Goal: Information Seeking & Learning: Learn about a topic

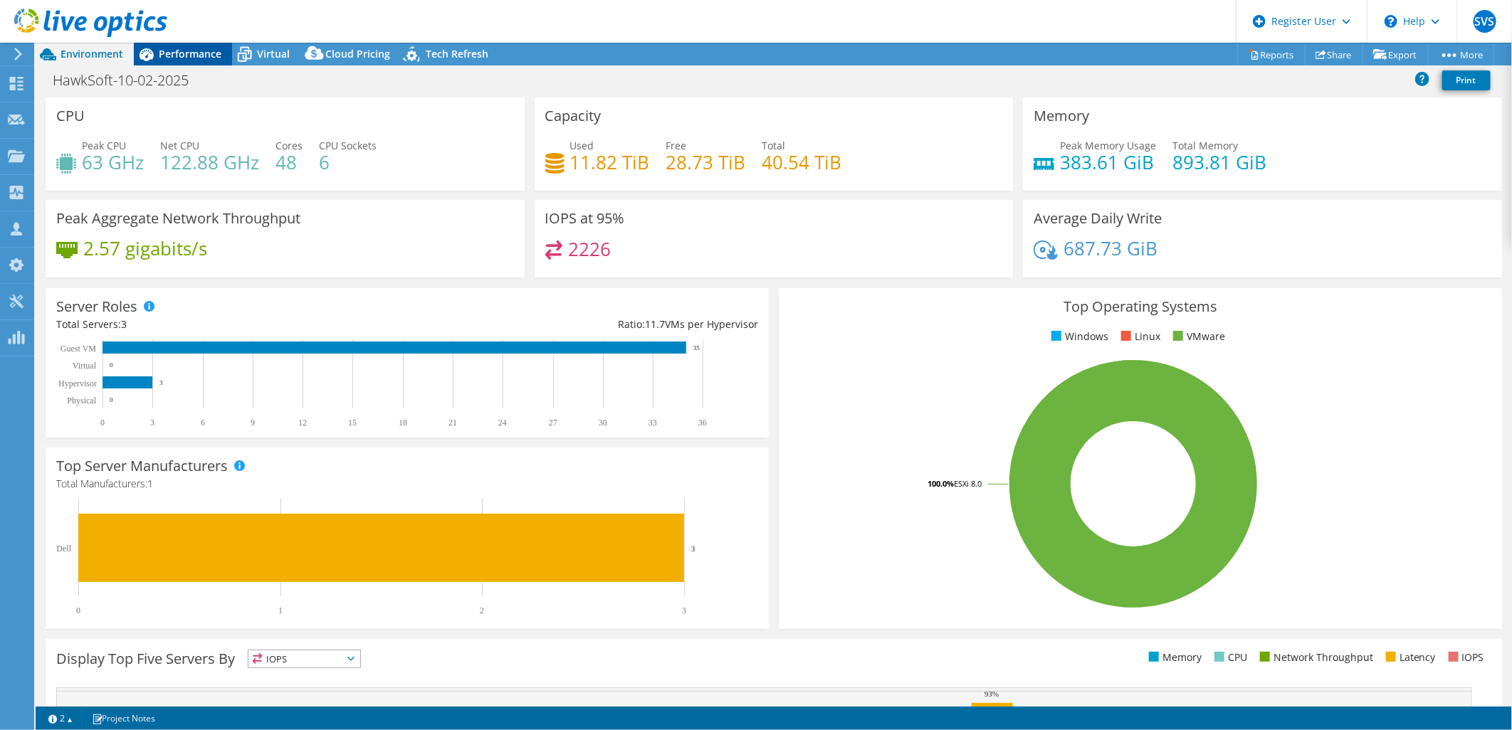
click at [179, 52] on span "Performance" at bounding box center [190, 54] width 63 height 14
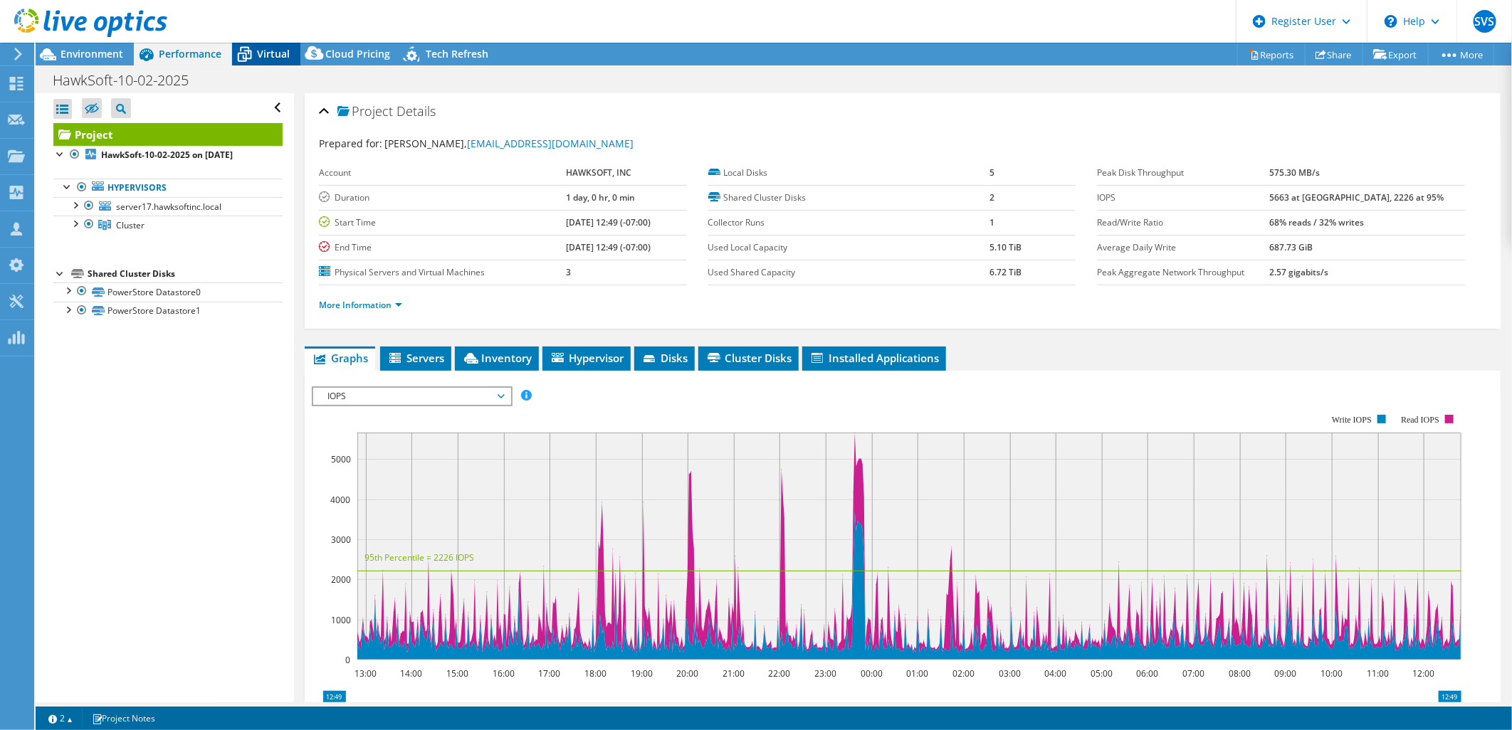
click at [285, 61] on div "Virtual" at bounding box center [266, 54] width 68 height 23
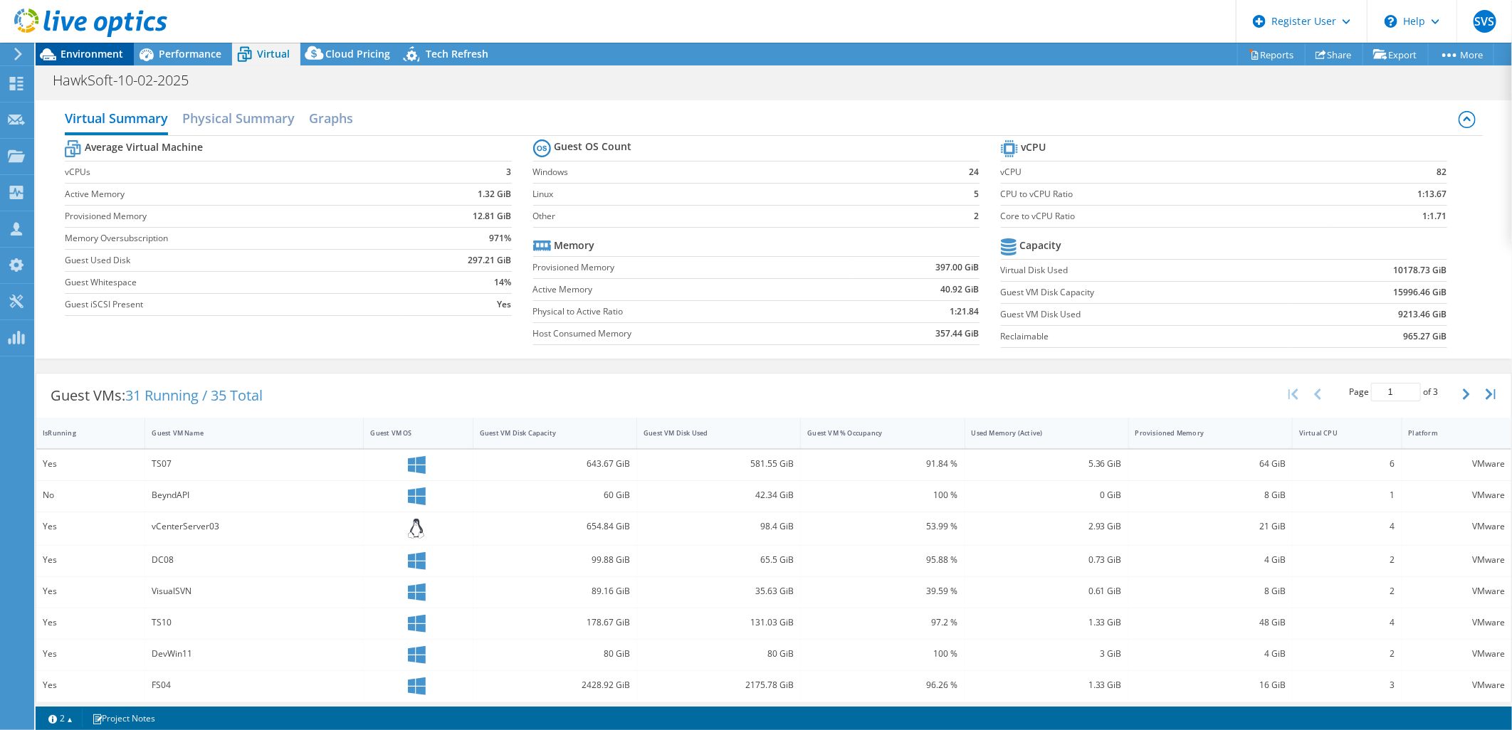
click at [63, 59] on span "Environment" at bounding box center [92, 54] width 63 height 14
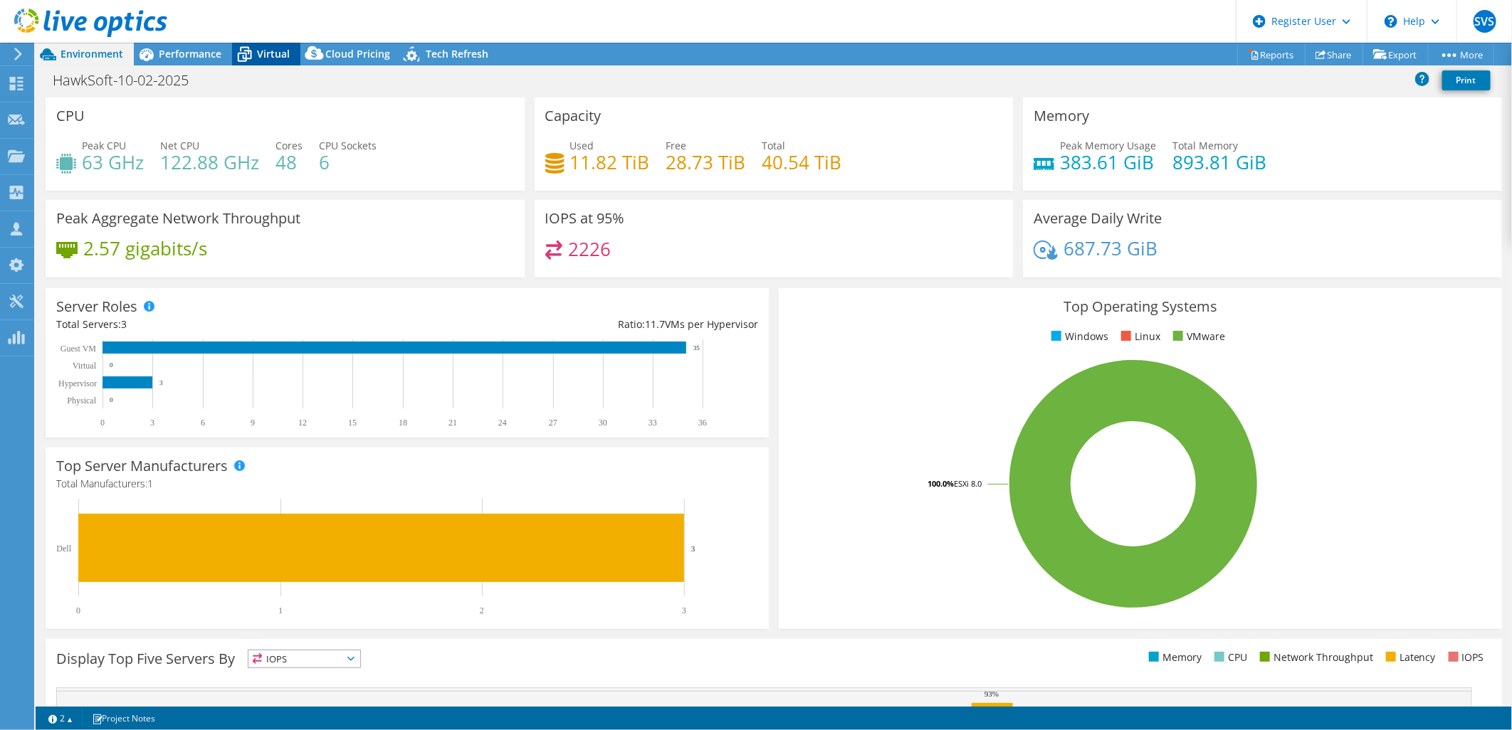
click at [262, 51] on span "Virtual" at bounding box center [273, 54] width 33 height 14
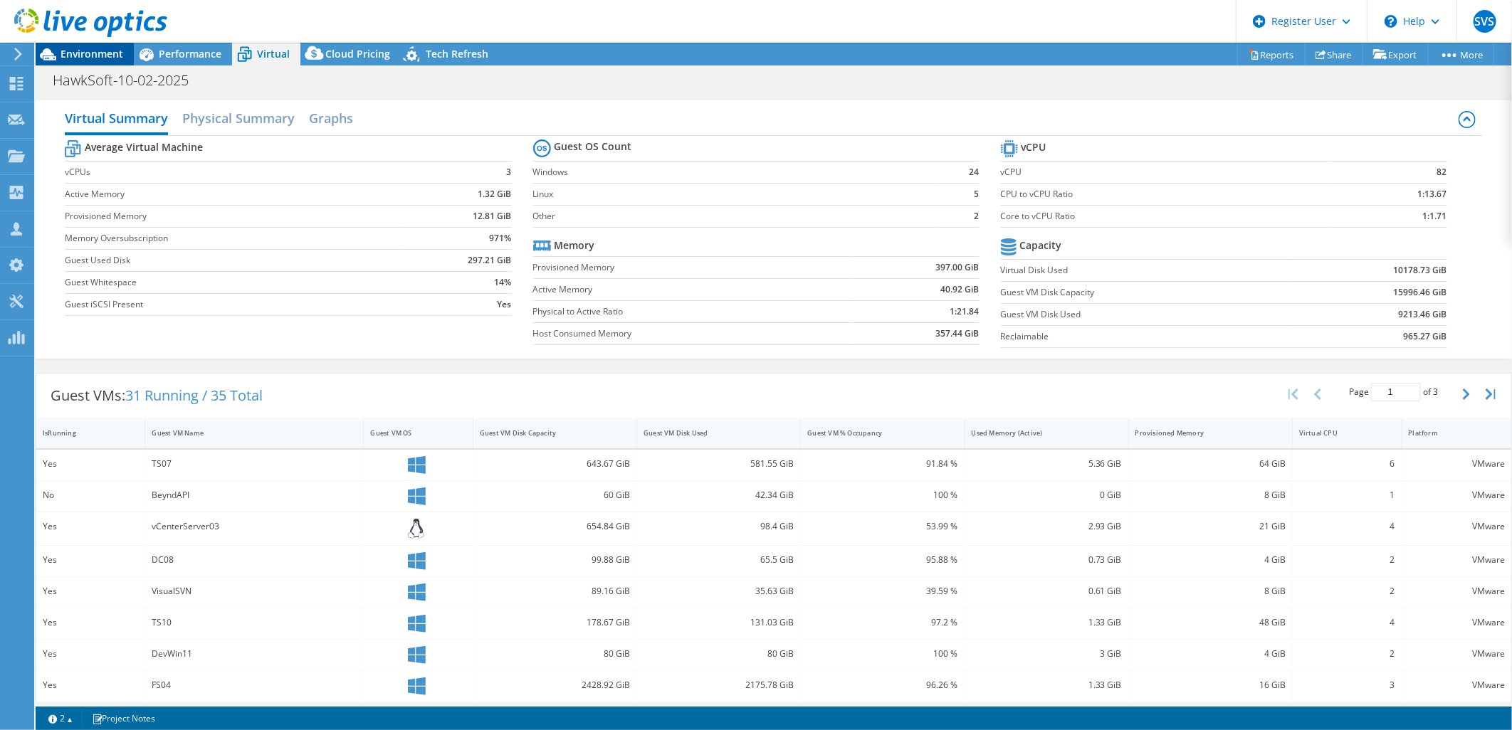
click at [93, 51] on span "Environment" at bounding box center [92, 54] width 63 height 14
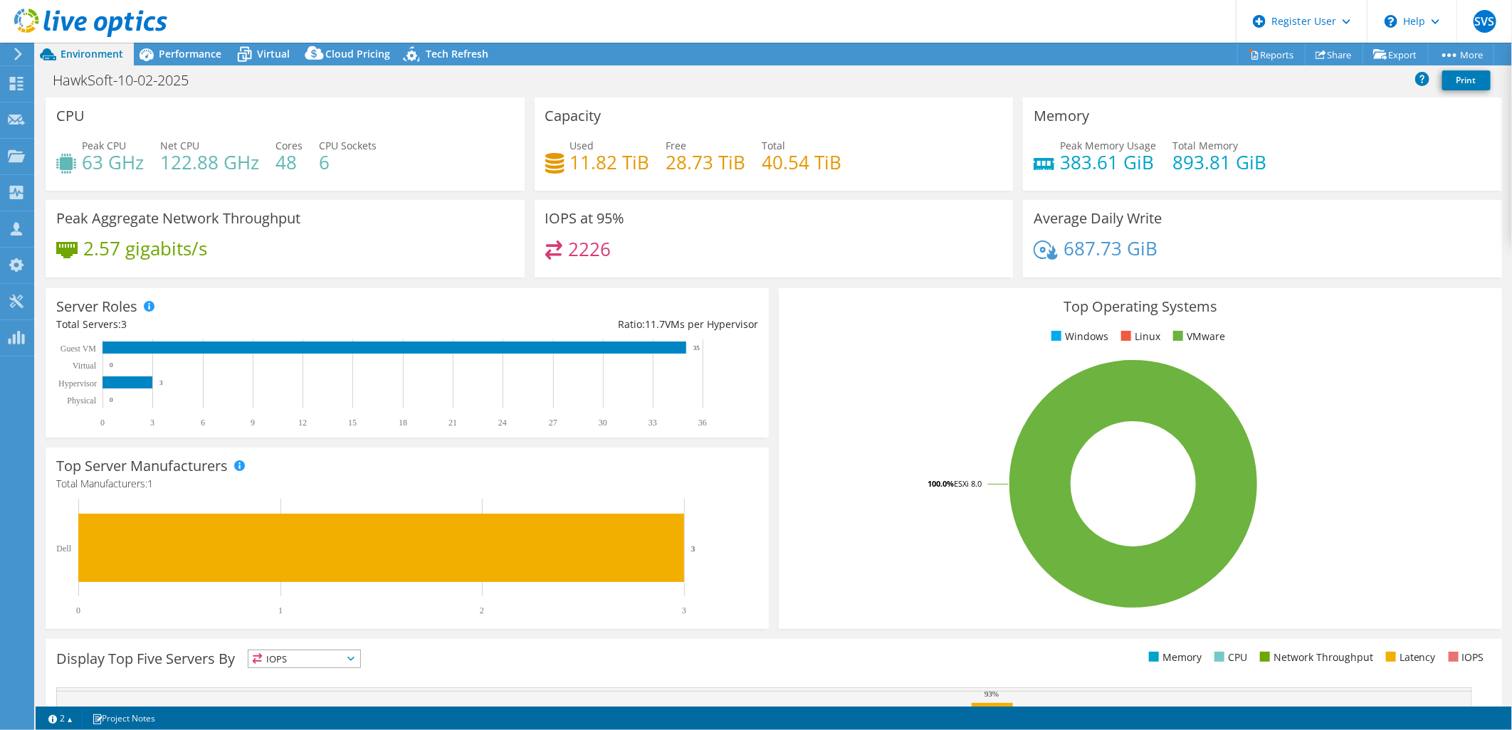
click at [970, 404] on rect at bounding box center [1133, 483] width 688 height 249
click at [189, 61] on div "Performance" at bounding box center [183, 54] width 98 height 23
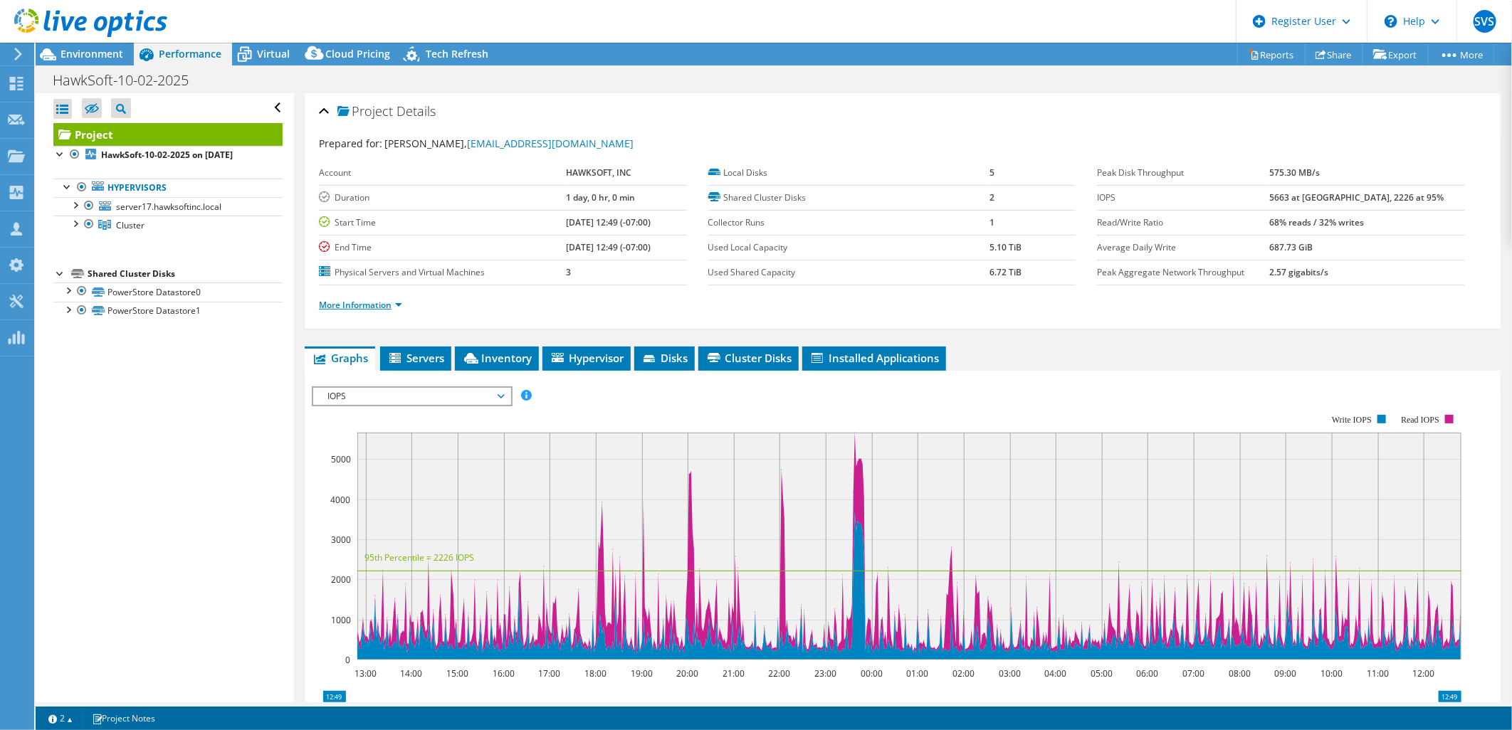
click at [343, 304] on link "More Information" at bounding box center [360, 305] width 83 height 12
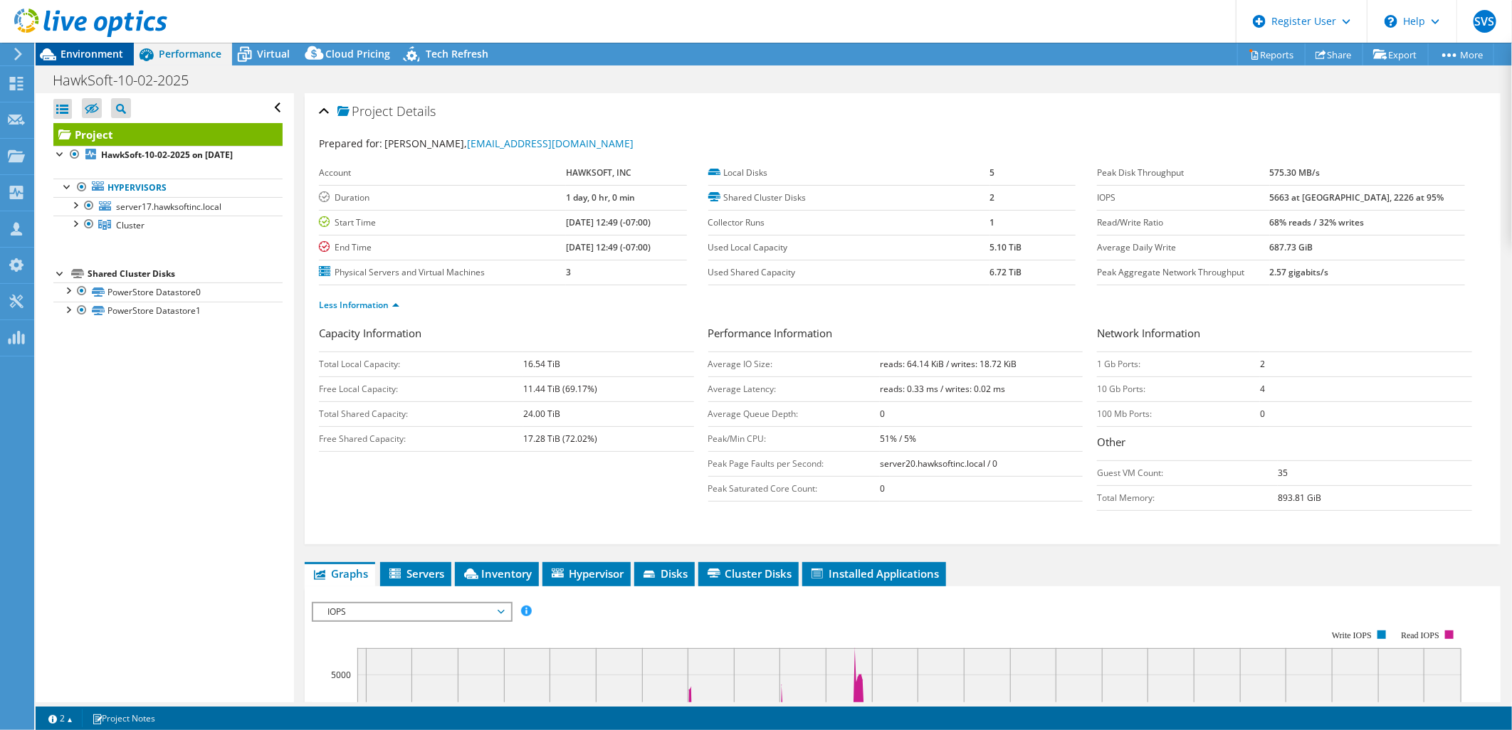
click at [66, 50] on span "Environment" at bounding box center [92, 54] width 63 height 14
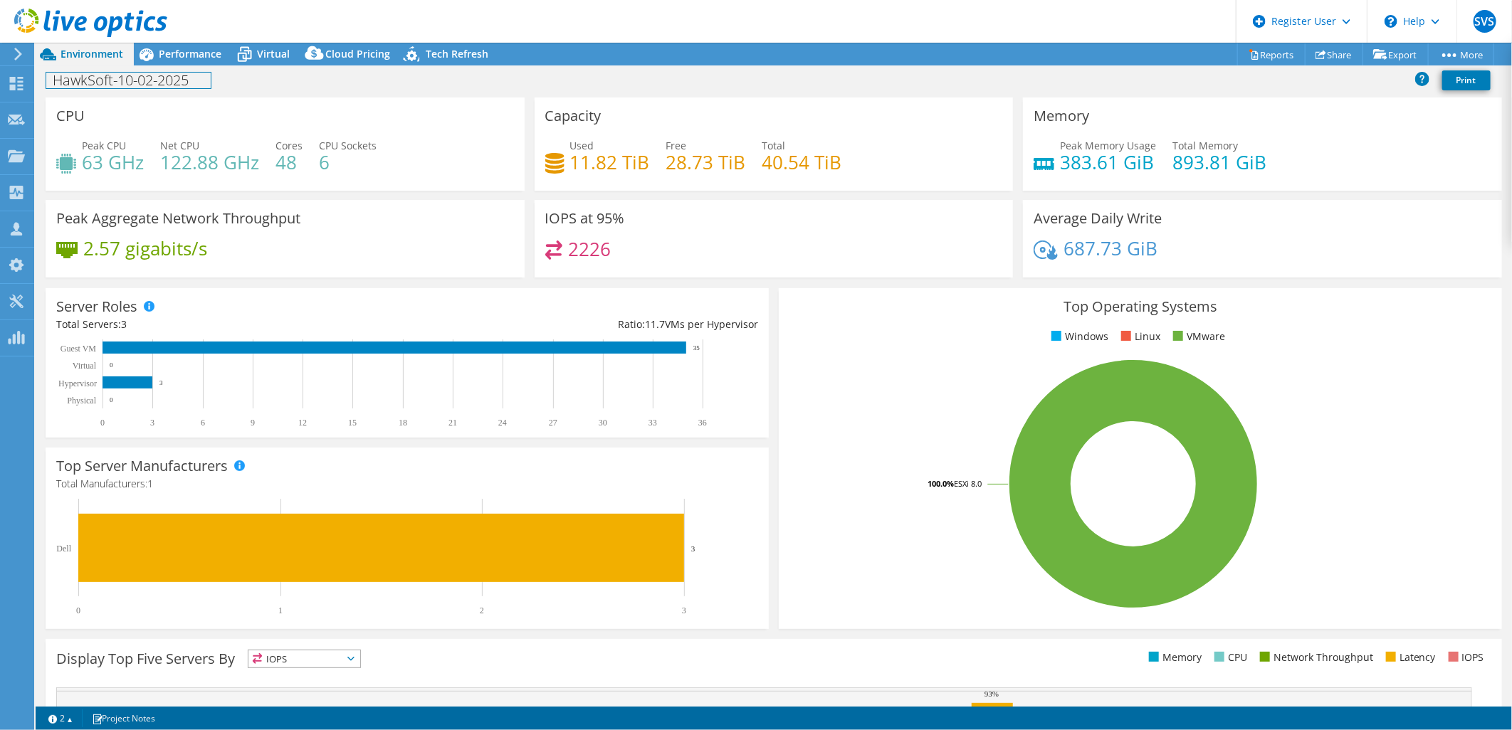
click at [189, 67] on div "HawkSoft-10-02-2025 Print" at bounding box center [774, 80] width 1476 height 26
click at [193, 62] on div "Performance" at bounding box center [183, 54] width 98 height 23
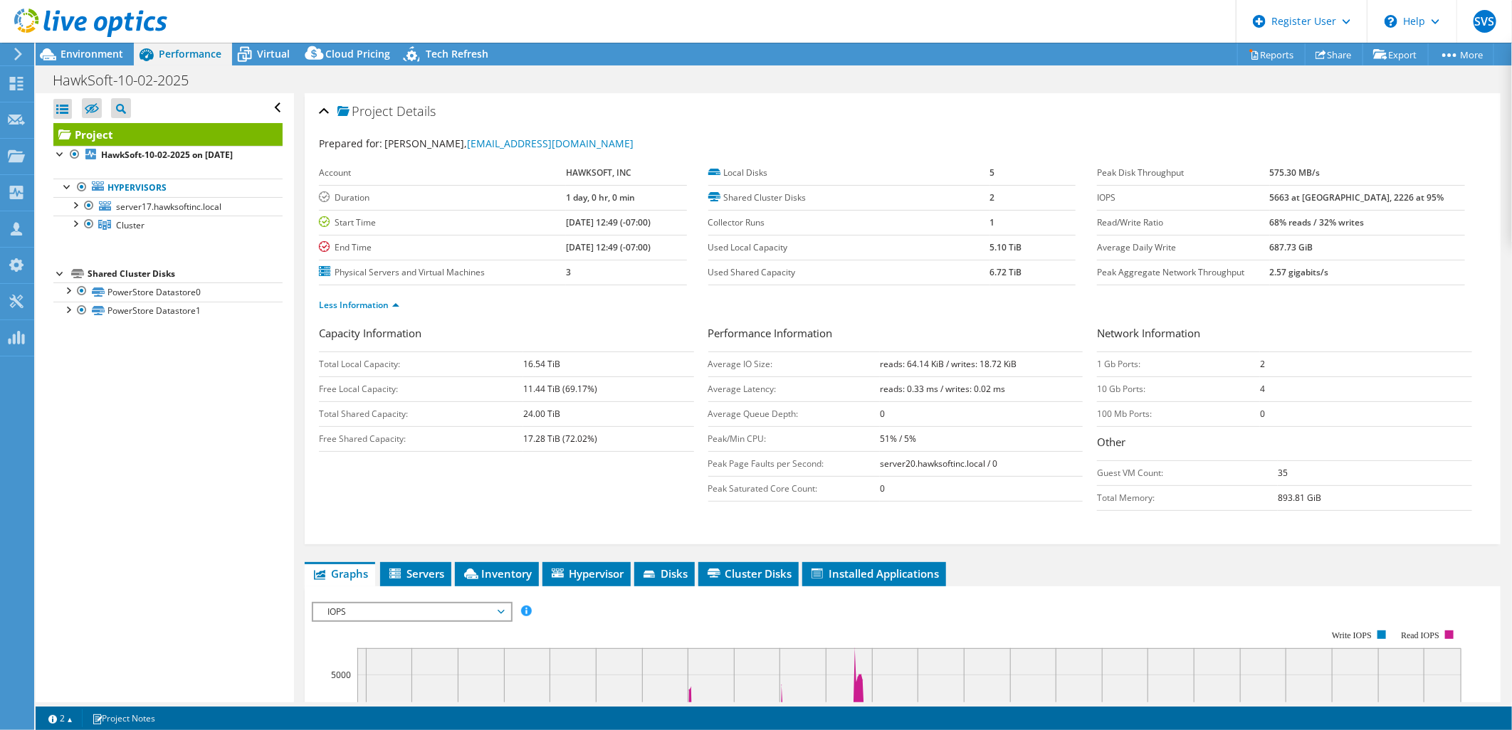
click at [566, 282] on td "3" at bounding box center [626, 272] width 121 height 25
click at [337, 303] on link "Less Information" at bounding box center [359, 305] width 80 height 12
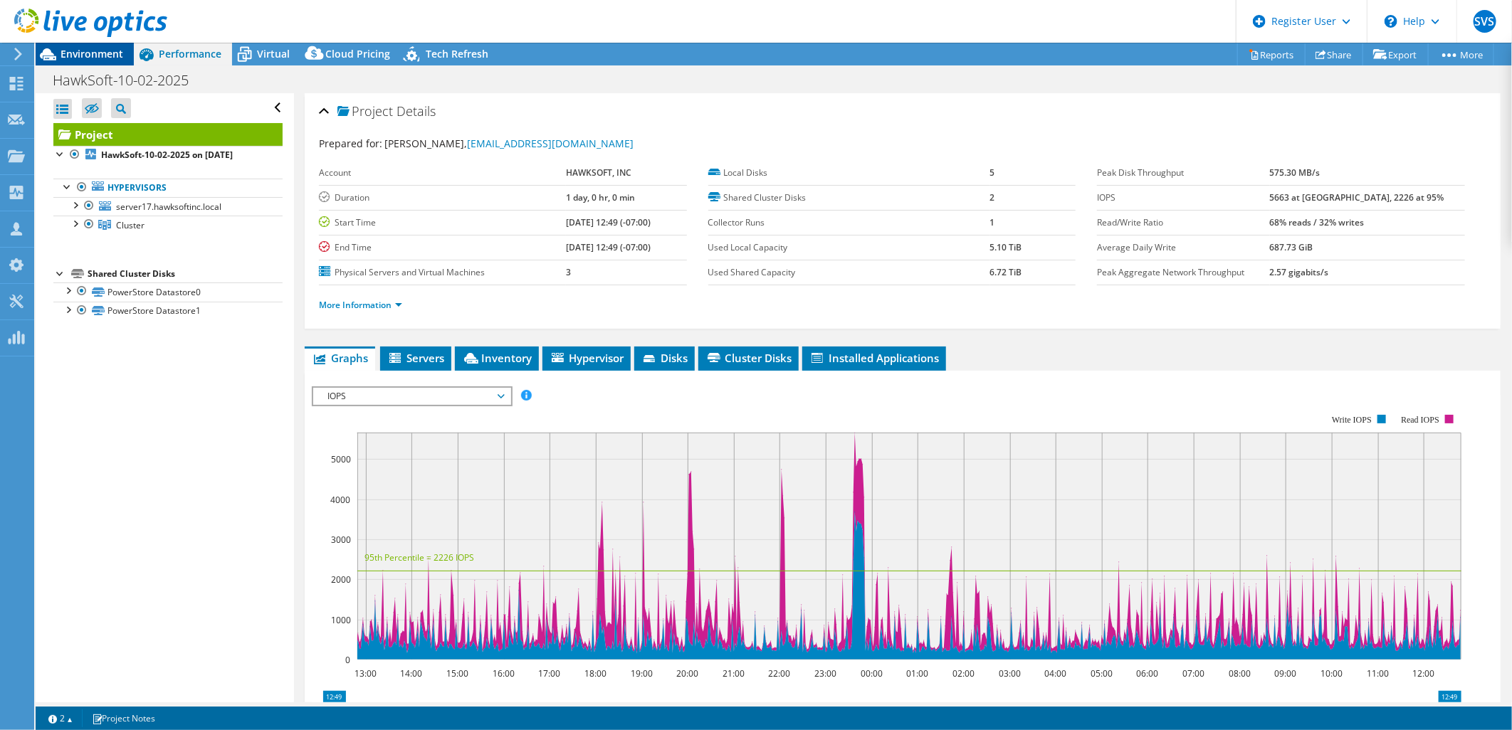
click at [122, 58] on span "Environment" at bounding box center [92, 54] width 63 height 14
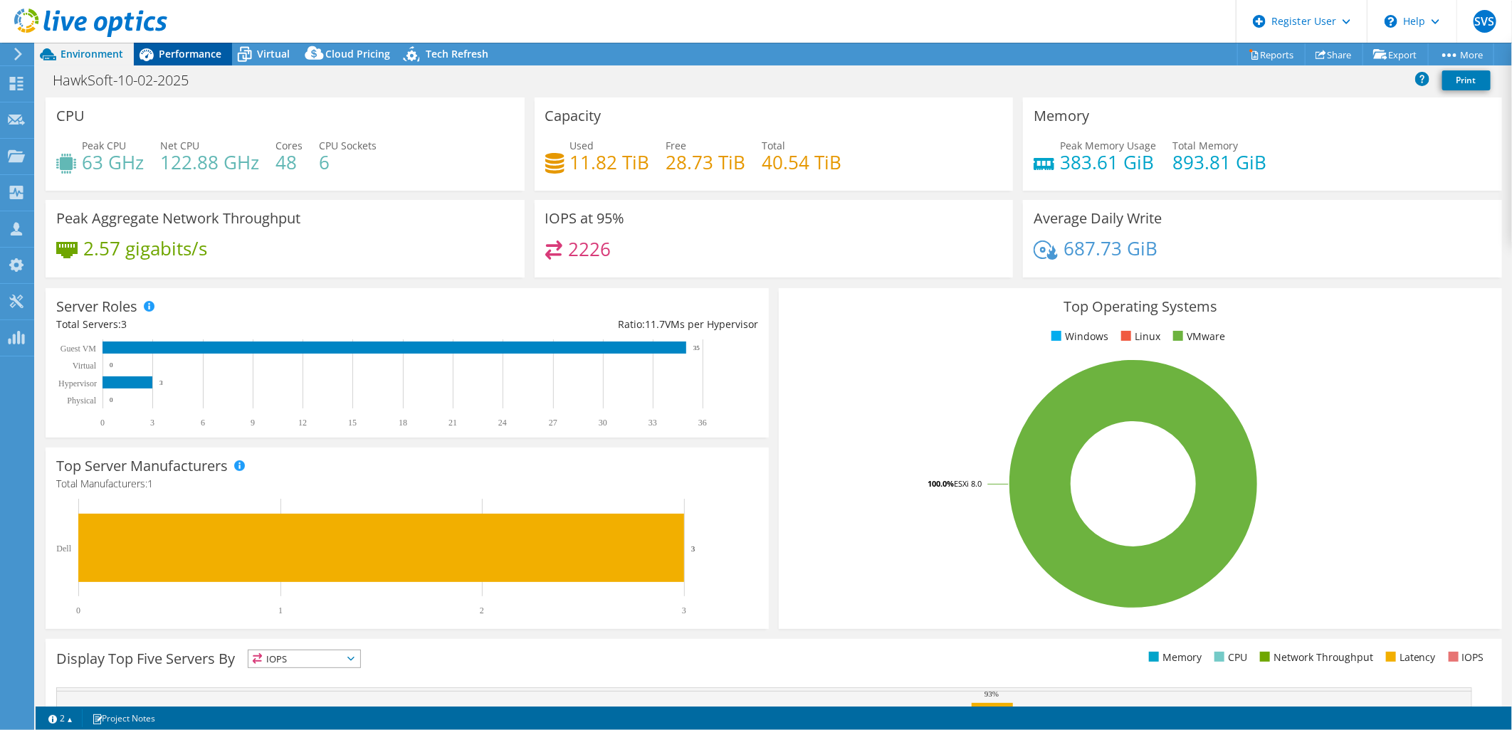
click at [181, 61] on div "Performance" at bounding box center [183, 54] width 98 height 23
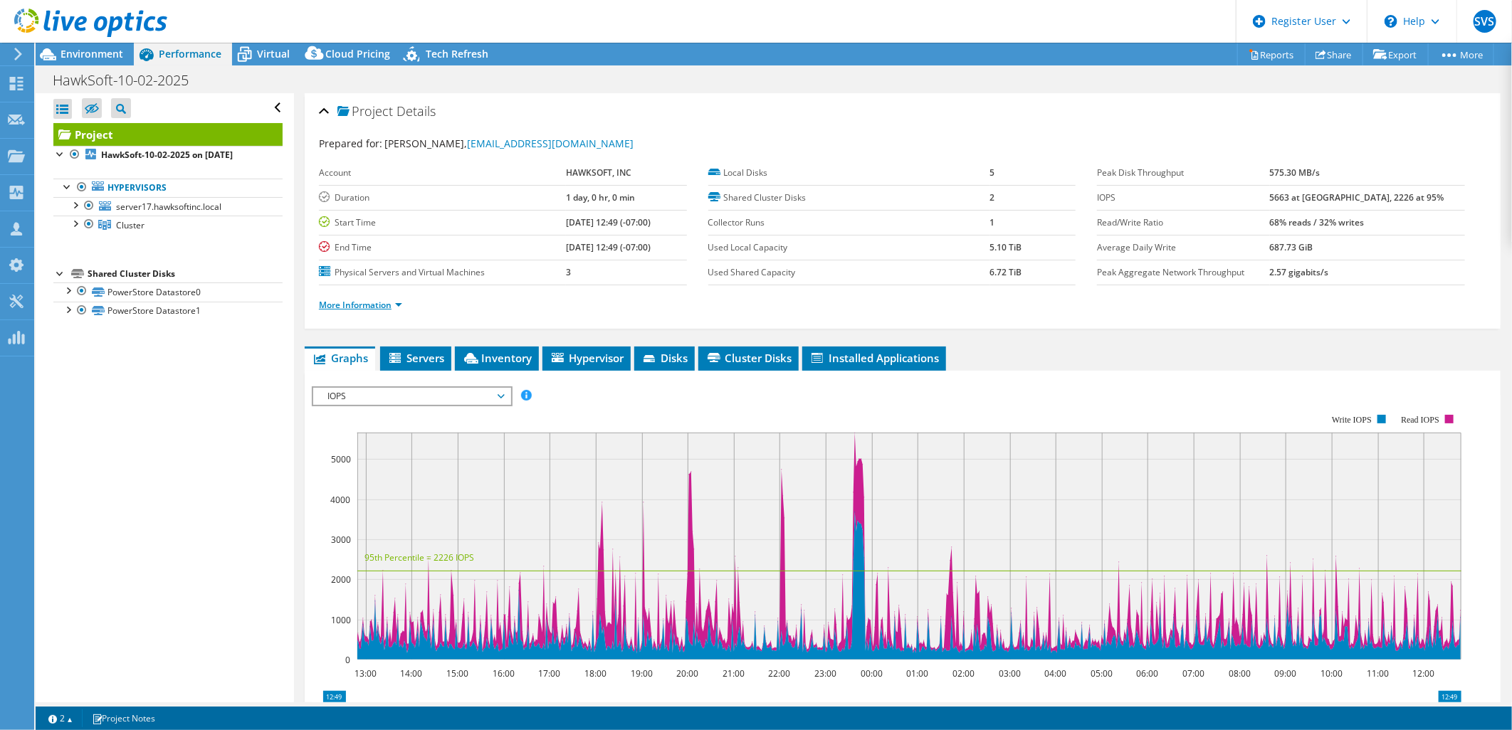
click at [384, 303] on link "More Information" at bounding box center [360, 305] width 83 height 12
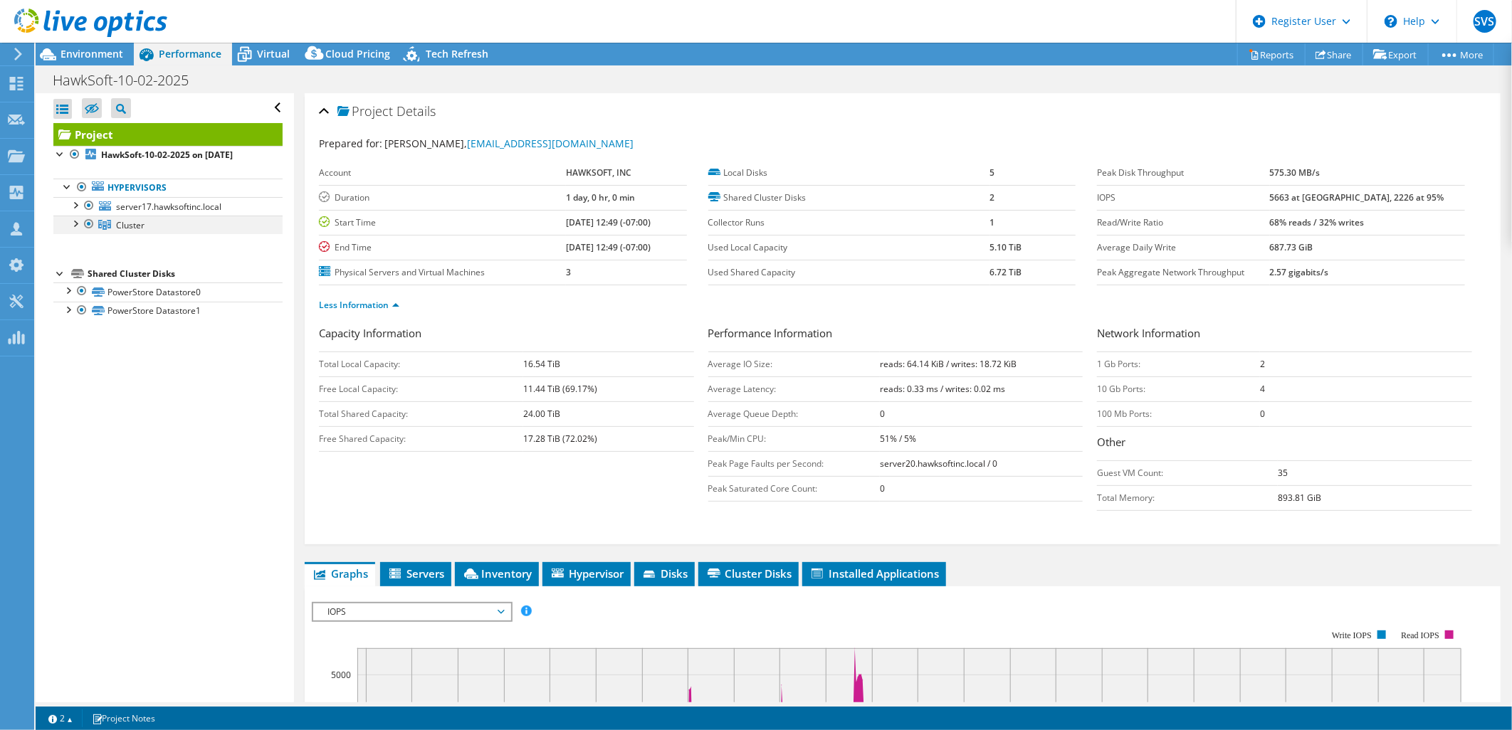
click at [74, 224] on div at bounding box center [75, 223] width 14 height 14
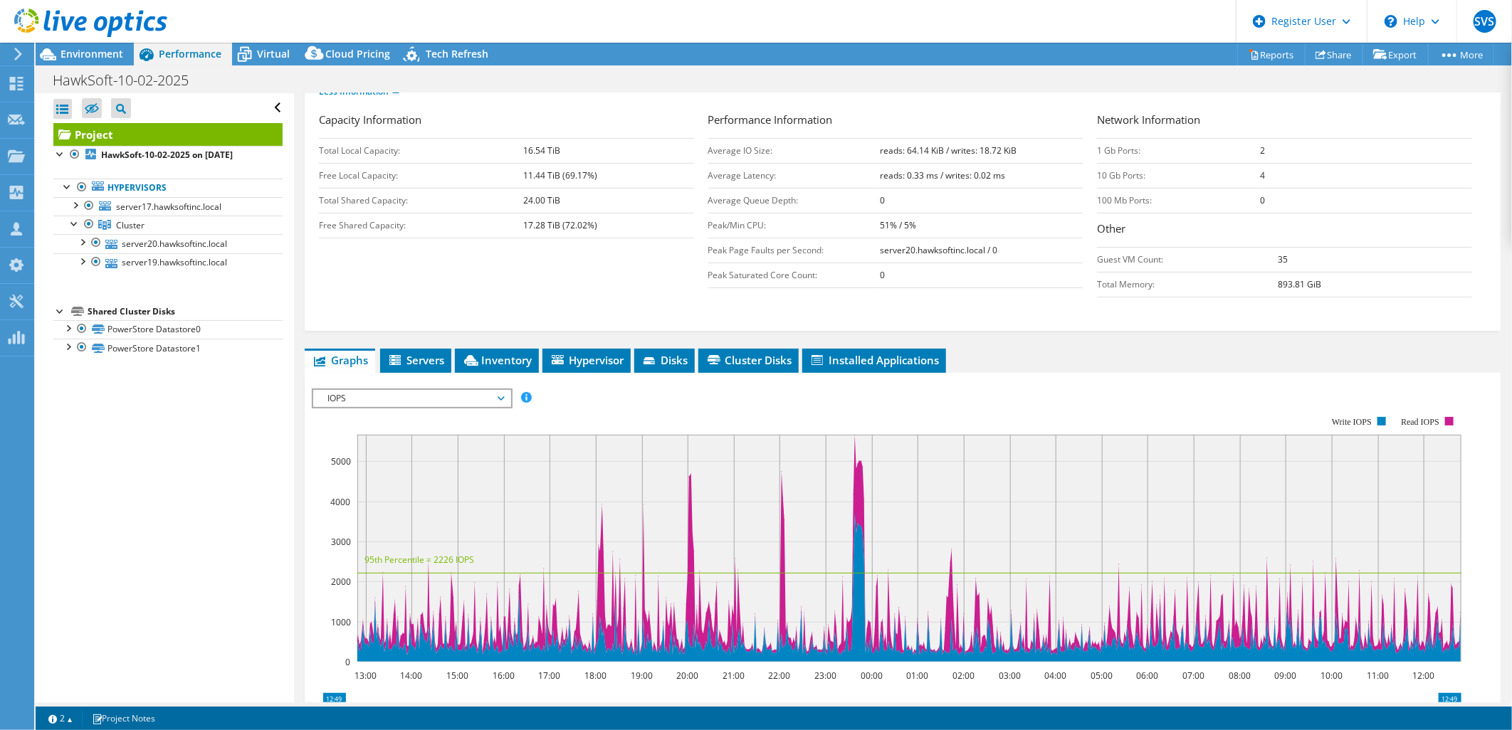
scroll to position [237, 0]
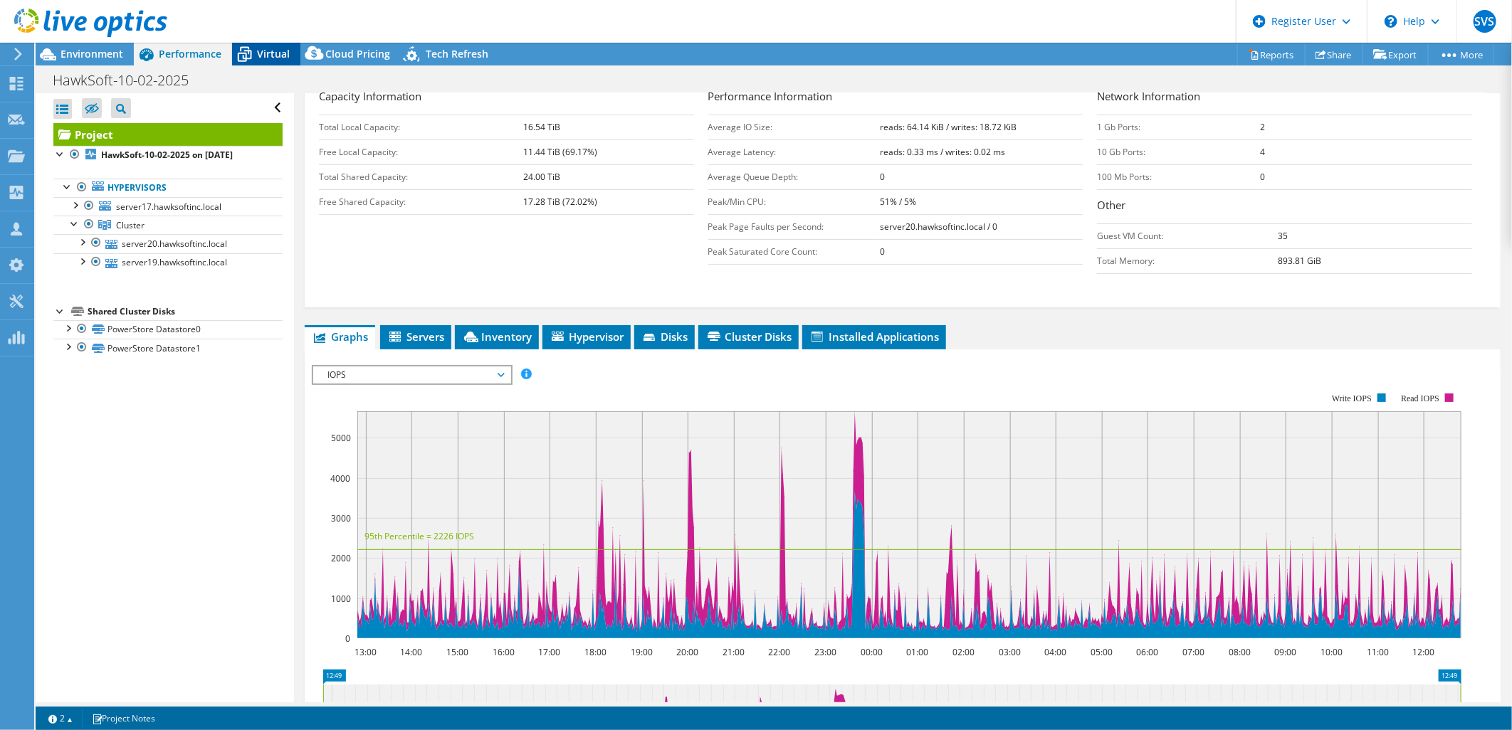
click at [272, 51] on span "Virtual" at bounding box center [273, 54] width 33 height 14
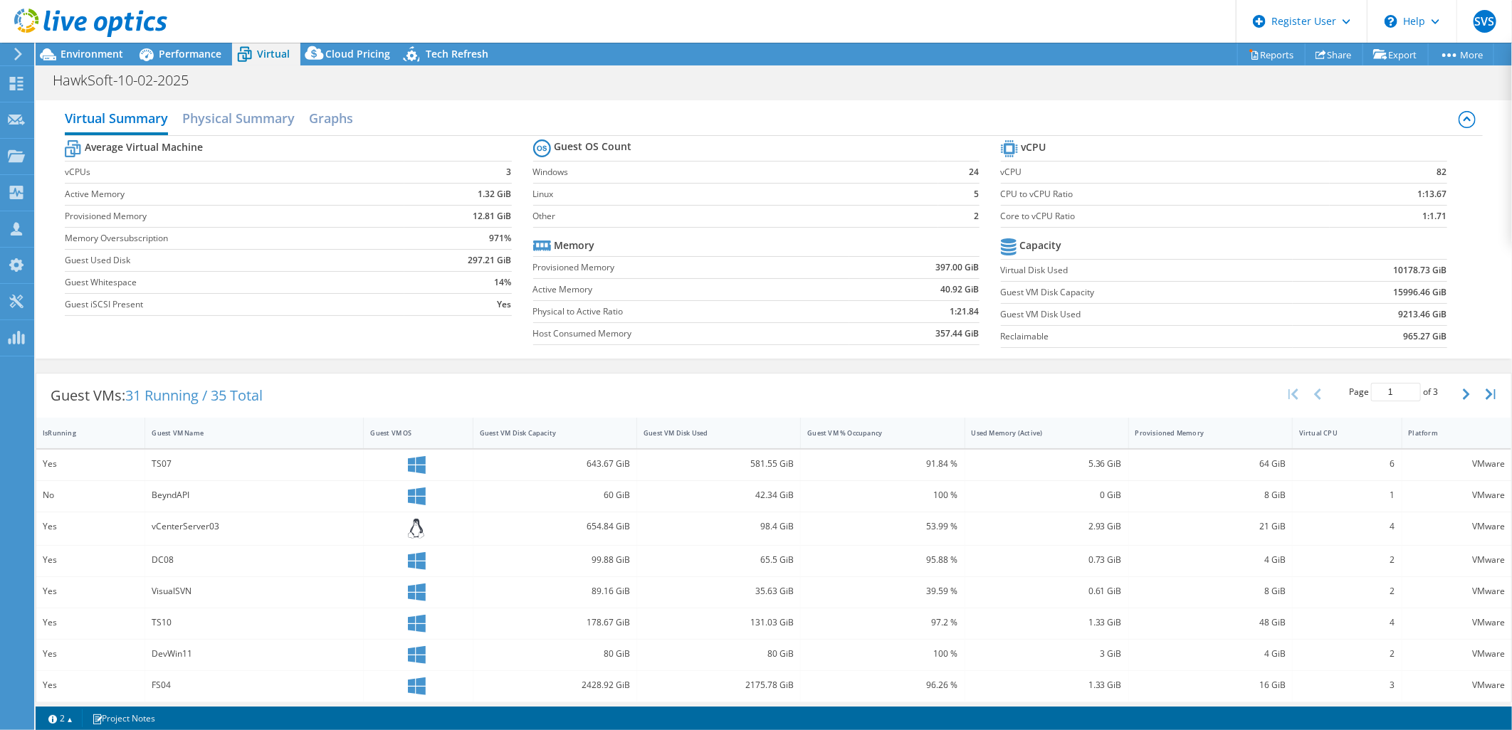
click at [160, 43] on div at bounding box center [83, 24] width 167 height 48
click at [186, 58] on span "Performance" at bounding box center [190, 54] width 63 height 14
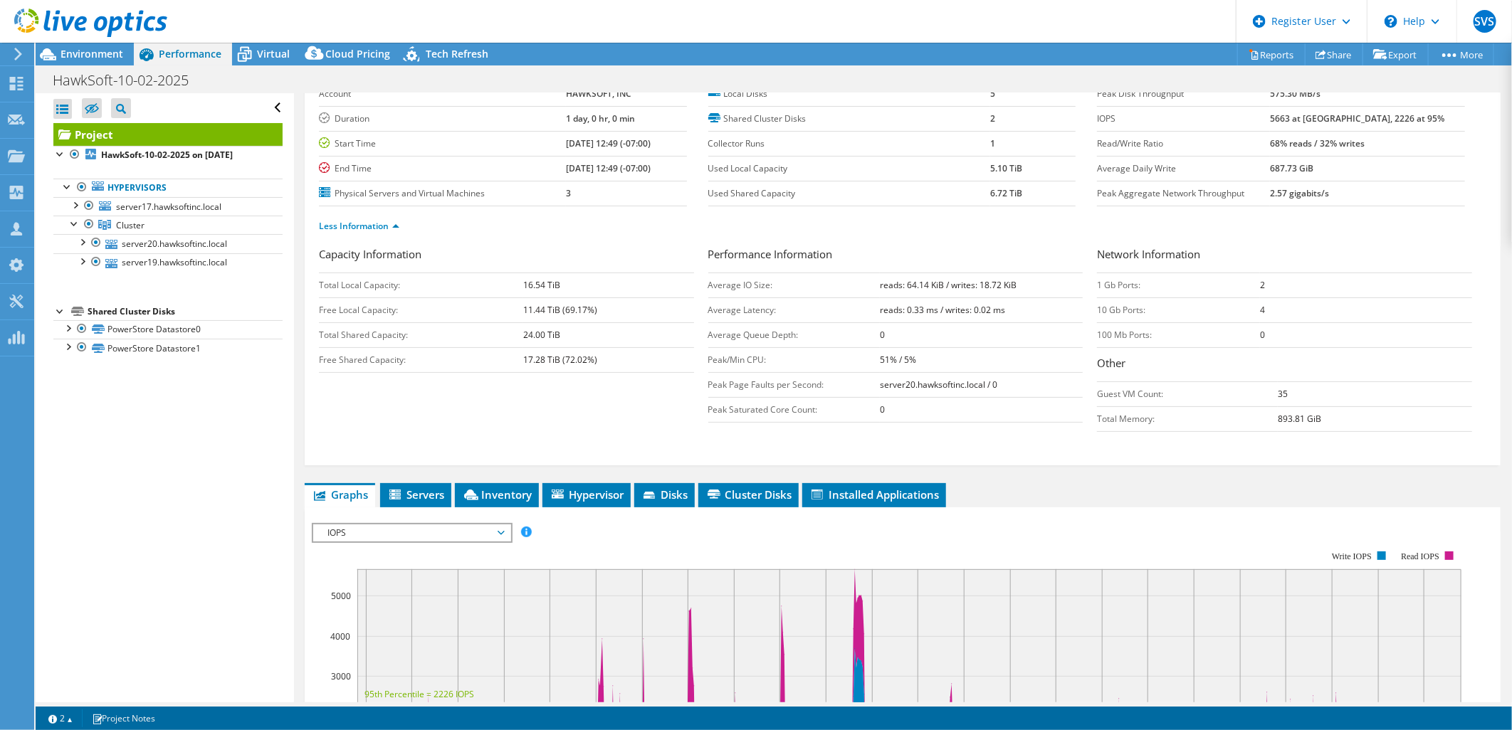
scroll to position [0, 0]
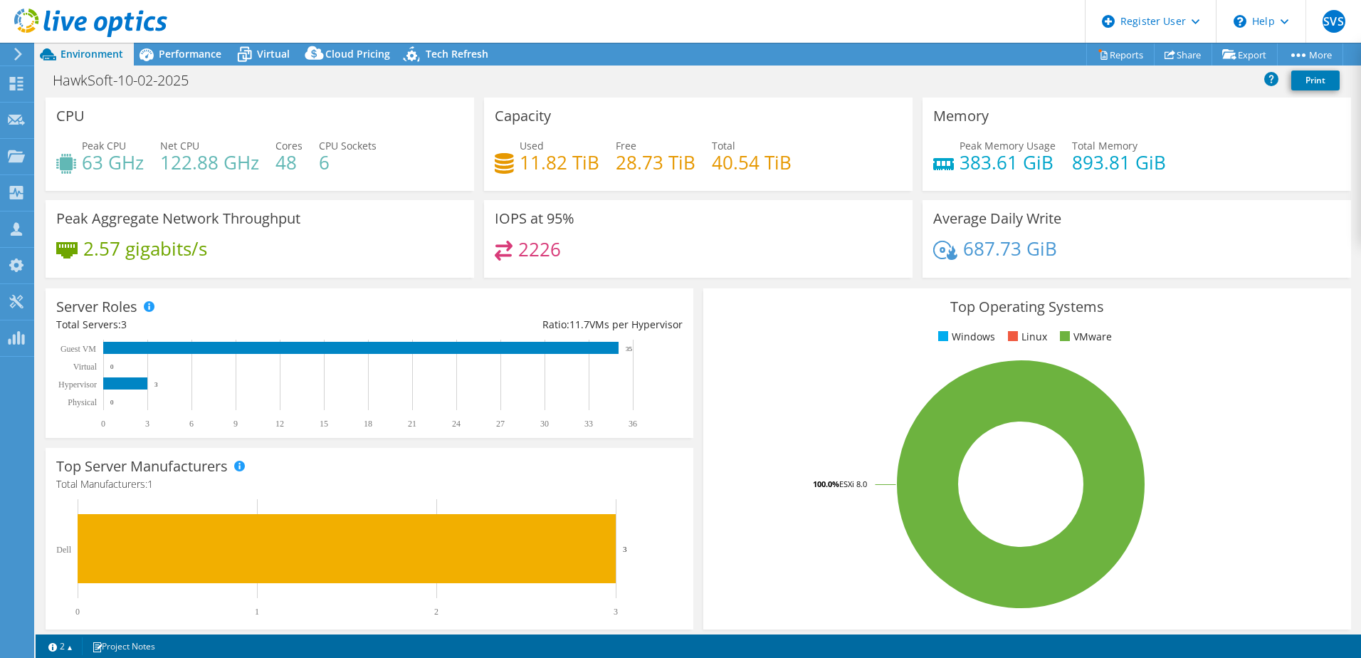
select select "USD"
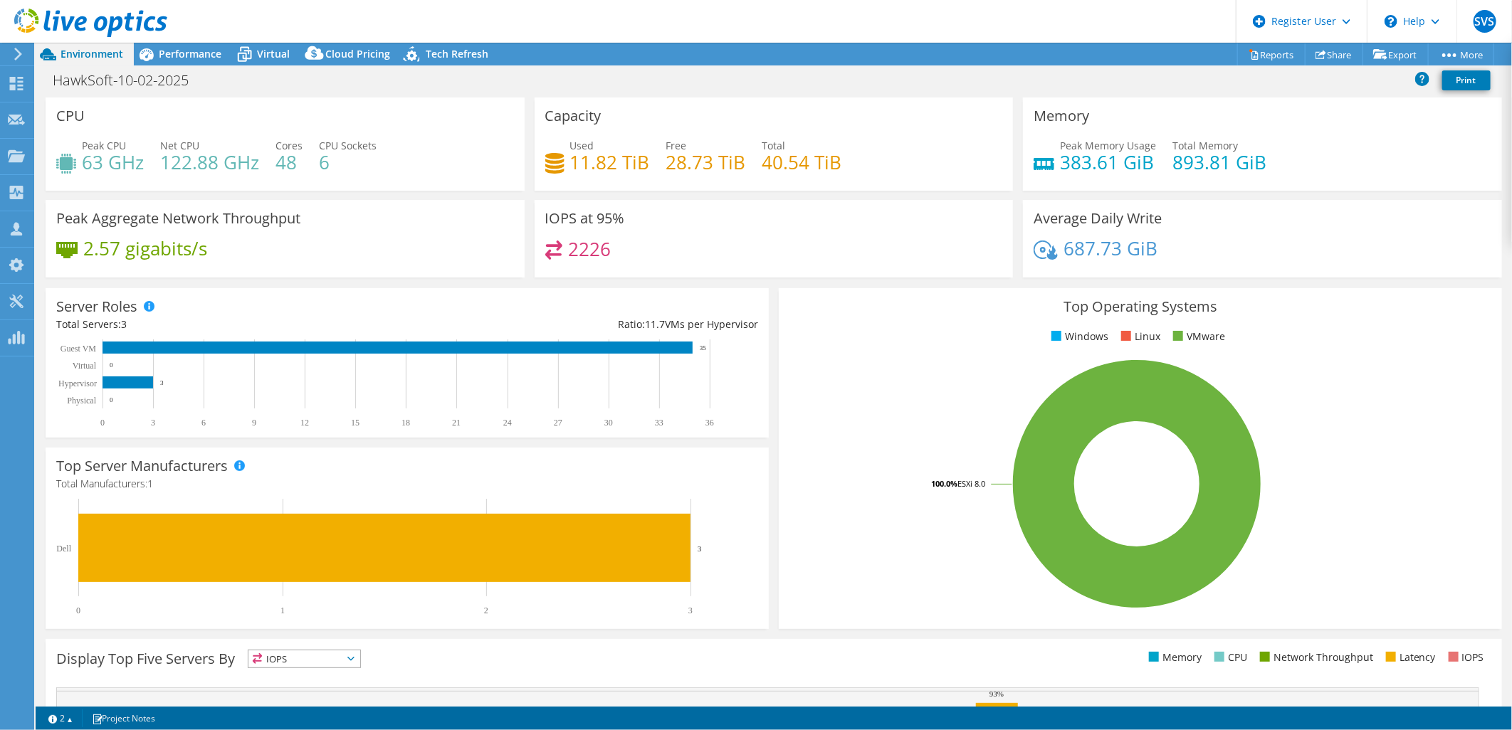
drag, startPoint x: 776, startPoint y: 259, endPoint x: 738, endPoint y: 224, distance: 51.4
click at [776, 259] on div "2226" at bounding box center [774, 256] width 458 height 31
